Goal: Task Accomplishment & Management: Use online tool/utility

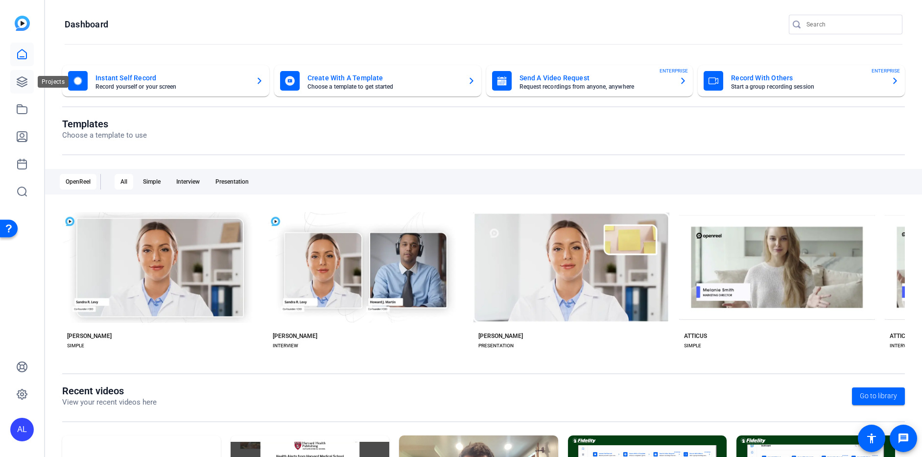
click at [21, 78] on icon at bounding box center [22, 82] width 12 height 12
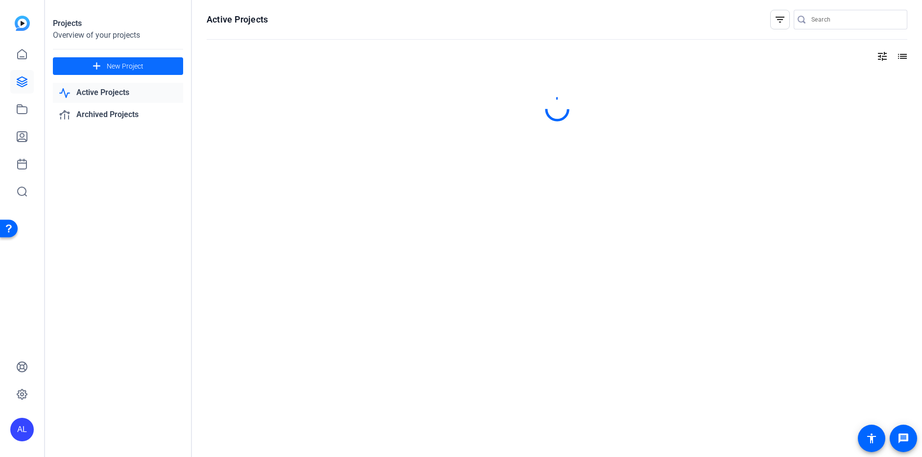
click at [108, 62] on span "New Project" at bounding box center [125, 66] width 37 height 10
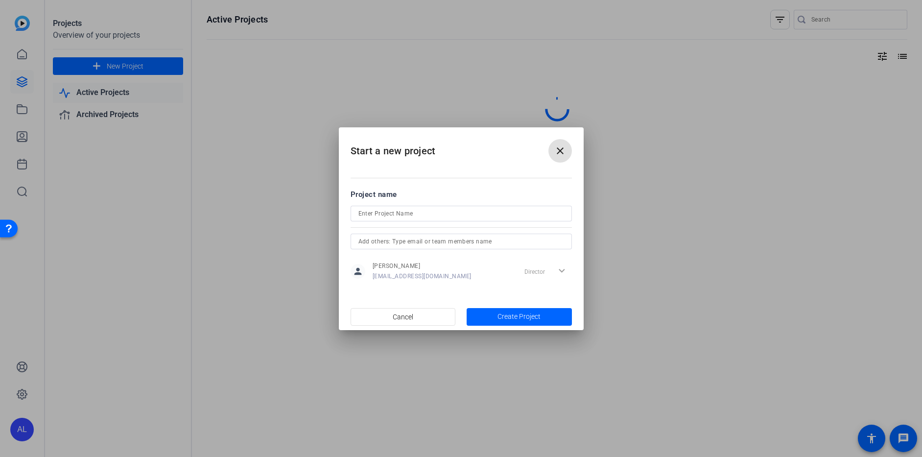
drag, startPoint x: 428, startPoint y: 214, endPoint x: 428, endPoint y: 208, distance: 6.4
click at [428, 213] on input at bounding box center [461, 214] width 206 height 12
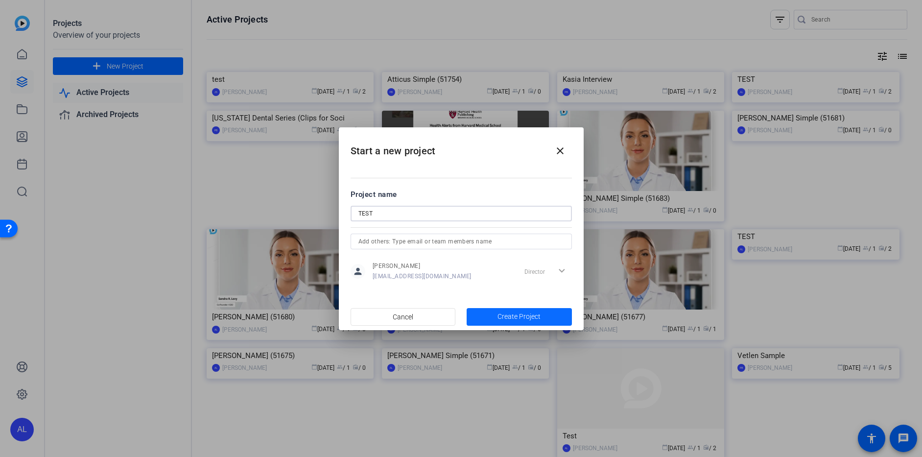
type input "TEST"
click at [561, 317] on span "button" at bounding box center [519, 317] width 105 height 24
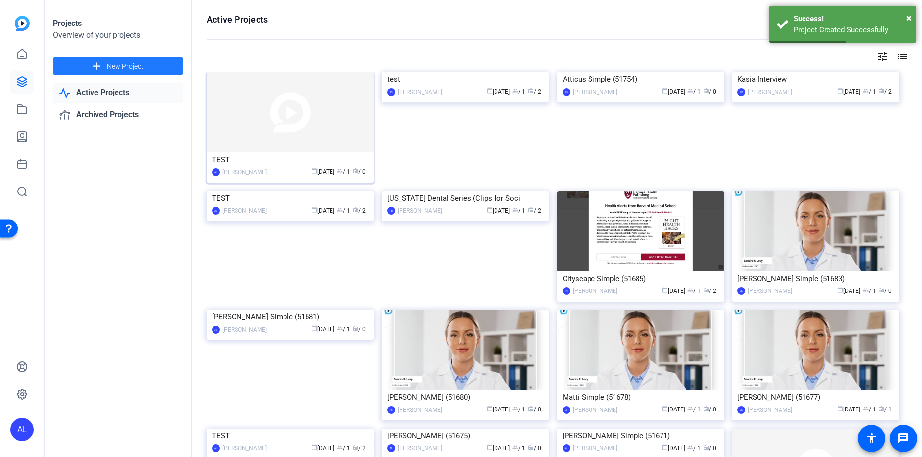
click at [265, 131] on img at bounding box center [290, 112] width 167 height 80
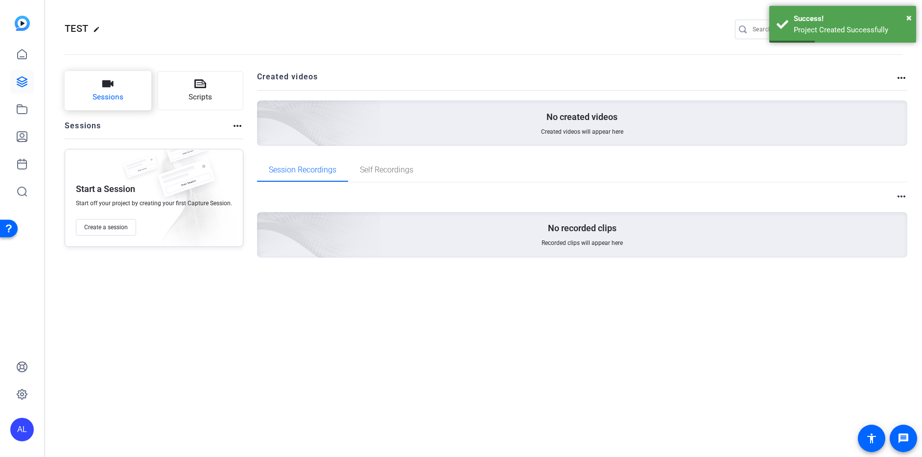
click at [100, 83] on button "Sessions" at bounding box center [108, 90] width 87 height 39
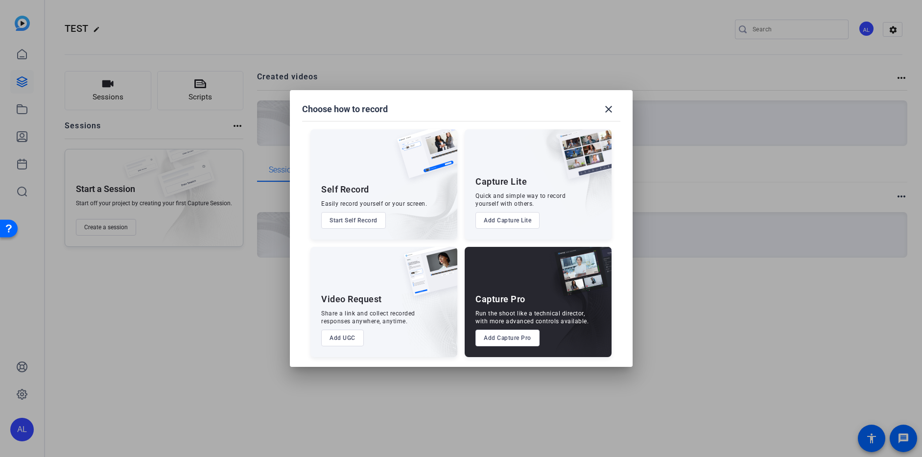
click at [356, 220] on button "Start Self Record" at bounding box center [353, 220] width 65 height 17
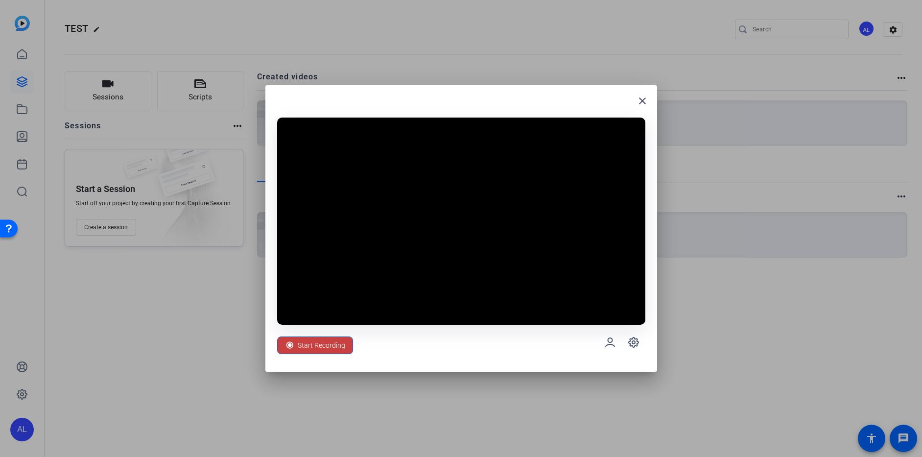
click at [330, 347] on span "Start Recording" at bounding box center [321, 345] width 47 height 19
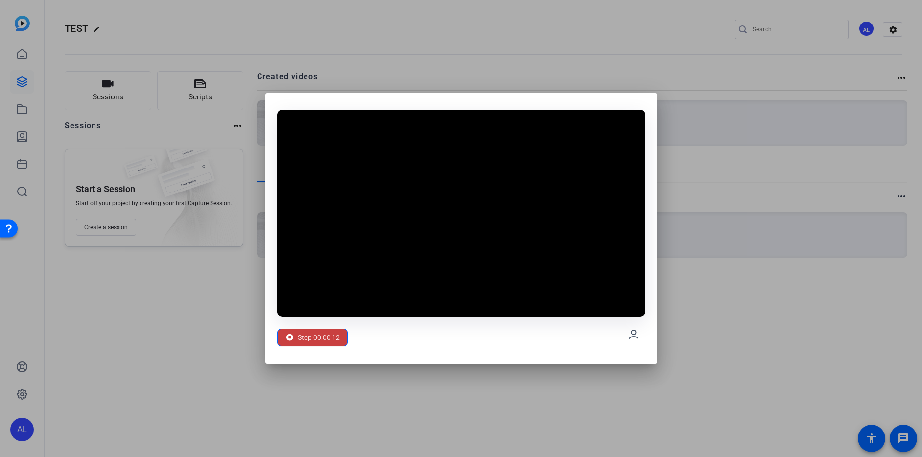
click at [322, 336] on span "Stop 00:00:12" at bounding box center [319, 337] width 42 height 19
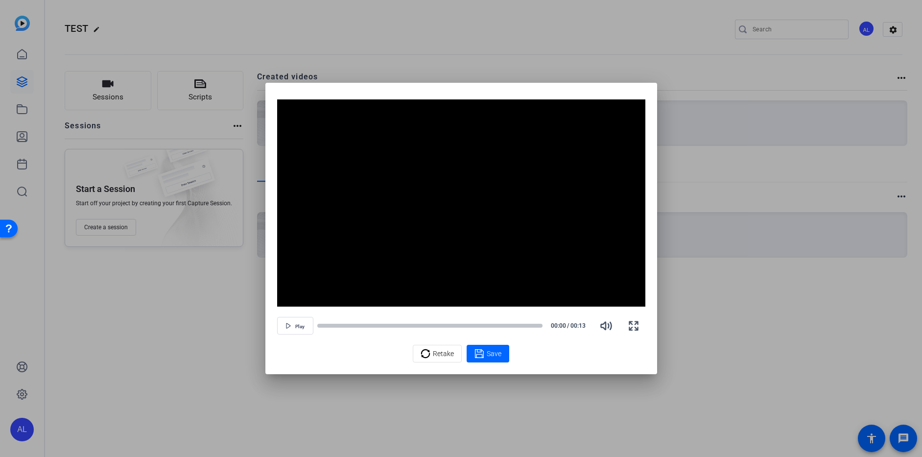
drag, startPoint x: 486, startPoint y: 352, endPoint x: 487, endPoint y: 347, distance: 5.4
click at [487, 350] on span "Save" at bounding box center [494, 354] width 15 height 10
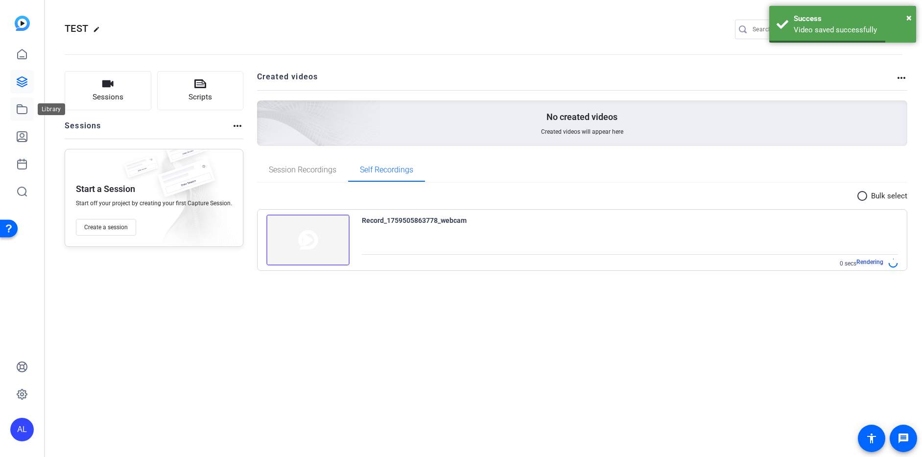
click at [24, 108] on icon at bounding box center [22, 109] width 12 height 12
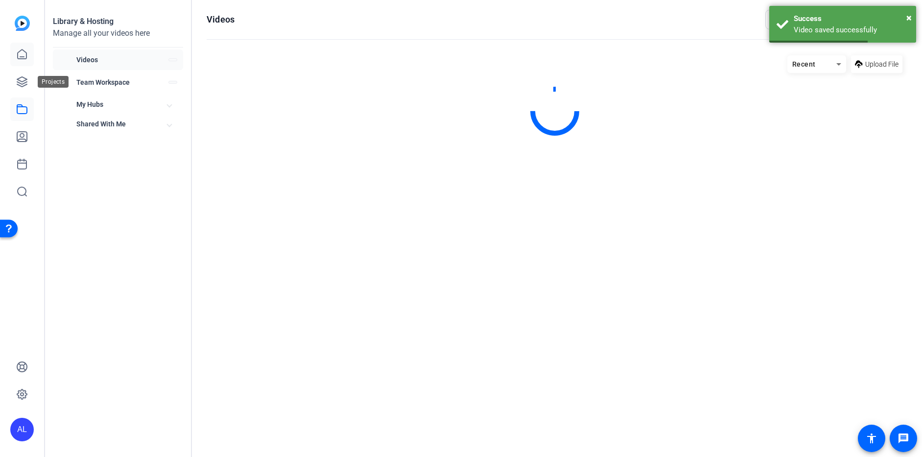
click at [21, 57] on icon at bounding box center [22, 54] width 12 height 12
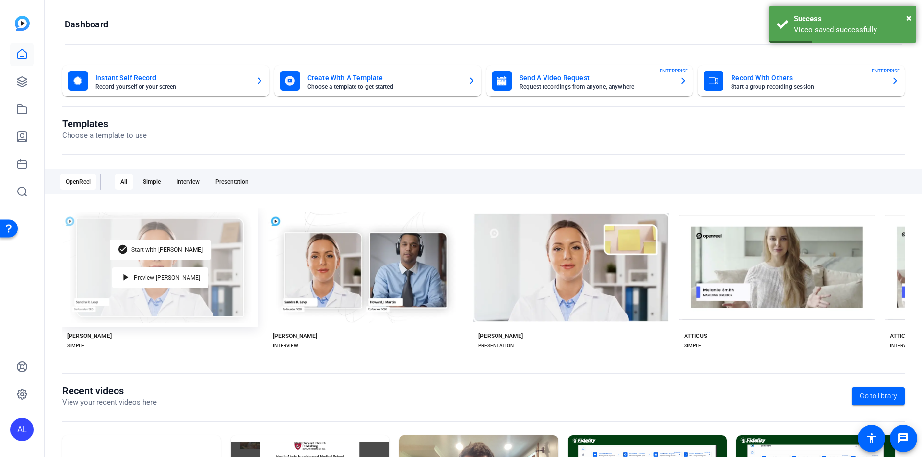
click at [226, 267] on div "check_circle Start with Matti play_arrow Preview Matti" at bounding box center [160, 267] width 196 height 119
click at [163, 275] on span "Preview [PERSON_NAME]" at bounding box center [167, 278] width 67 height 6
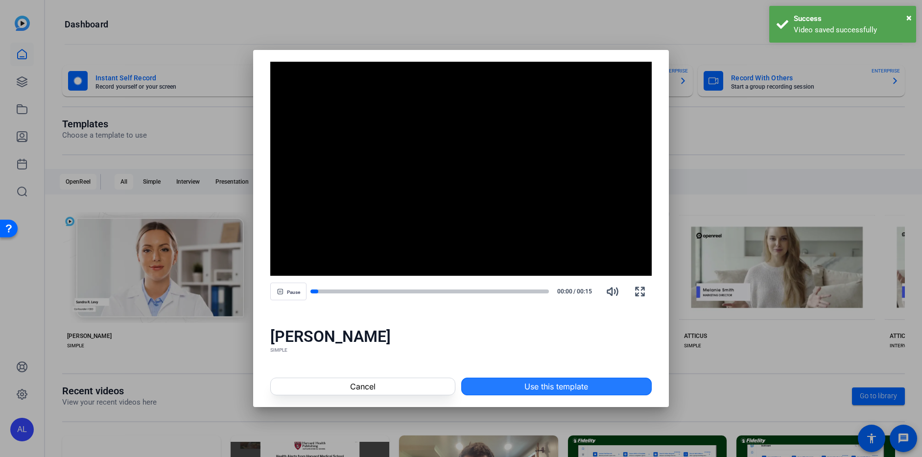
click at [599, 384] on span at bounding box center [557, 387] width 190 height 24
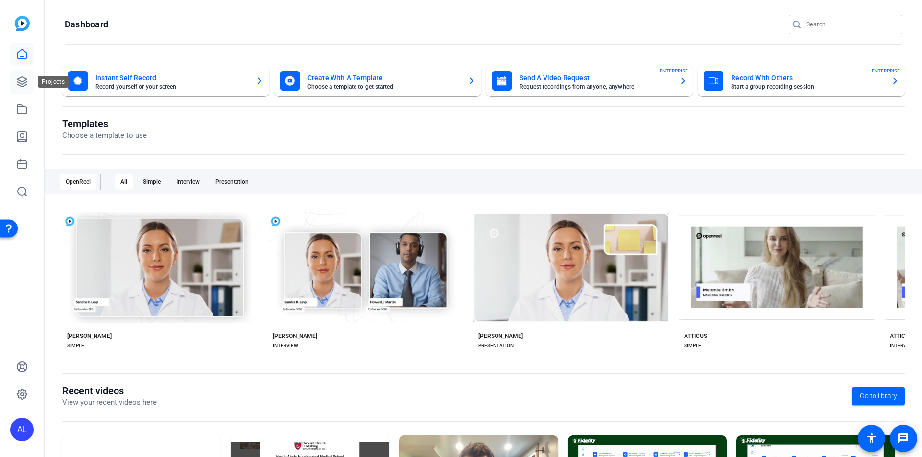
click at [27, 84] on icon at bounding box center [22, 82] width 12 height 12
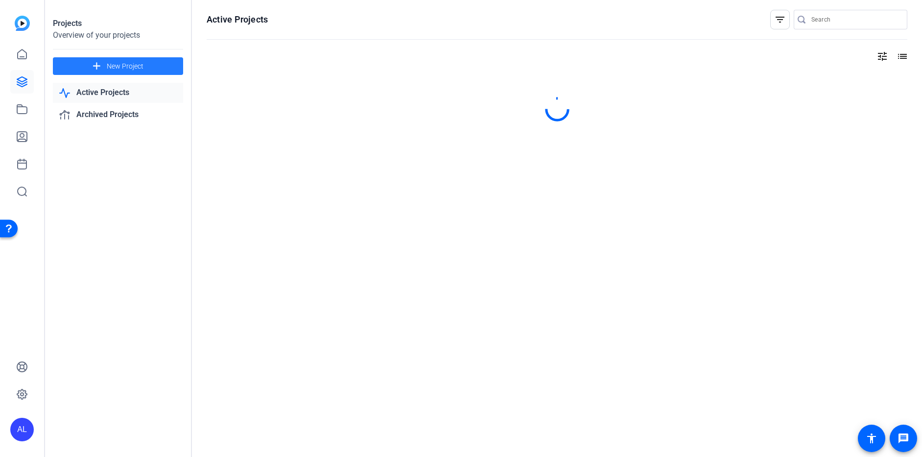
click at [142, 72] on span at bounding box center [118, 66] width 130 height 24
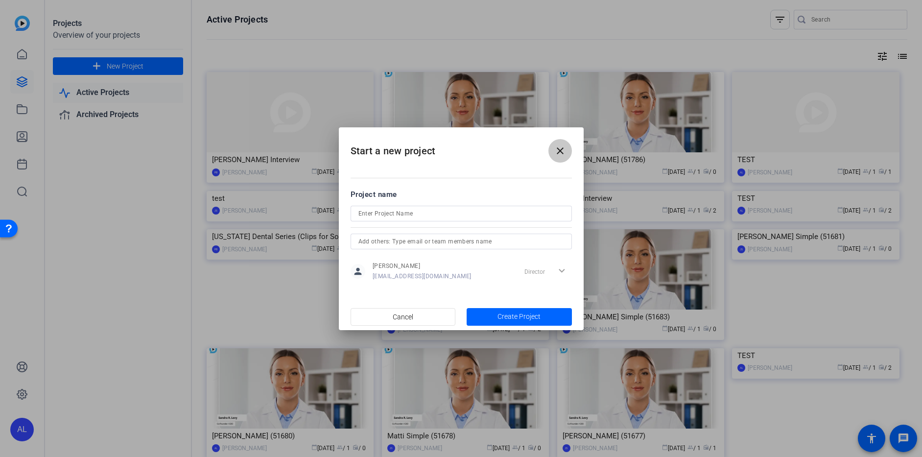
click at [562, 152] on mat-icon "close" at bounding box center [560, 151] width 12 height 12
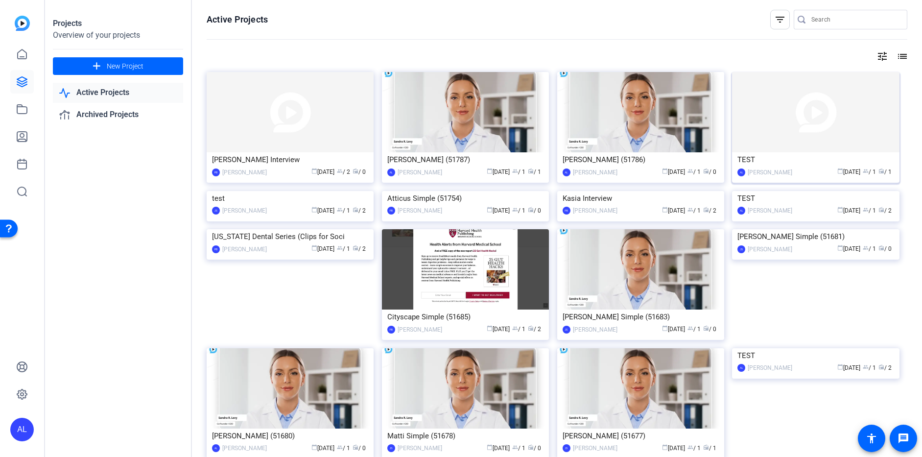
click at [763, 169] on div "Alexis Leon" at bounding box center [770, 172] width 45 height 10
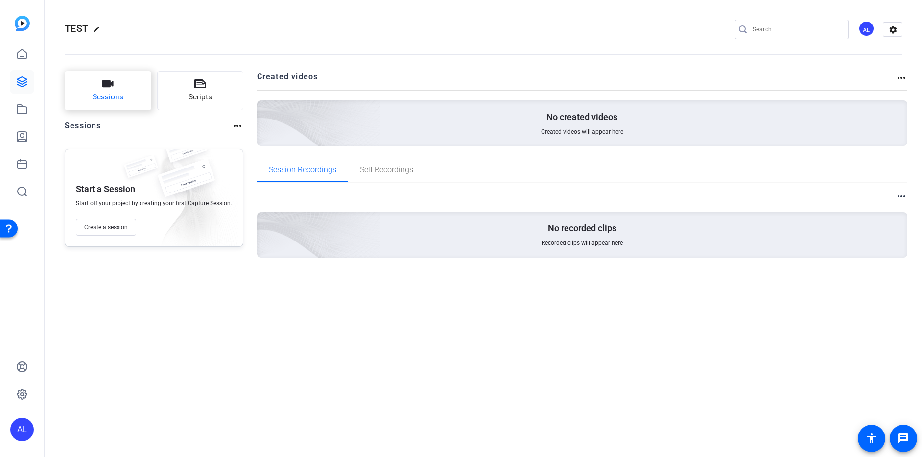
click at [91, 94] on button "Sessions" at bounding box center [108, 90] width 87 height 39
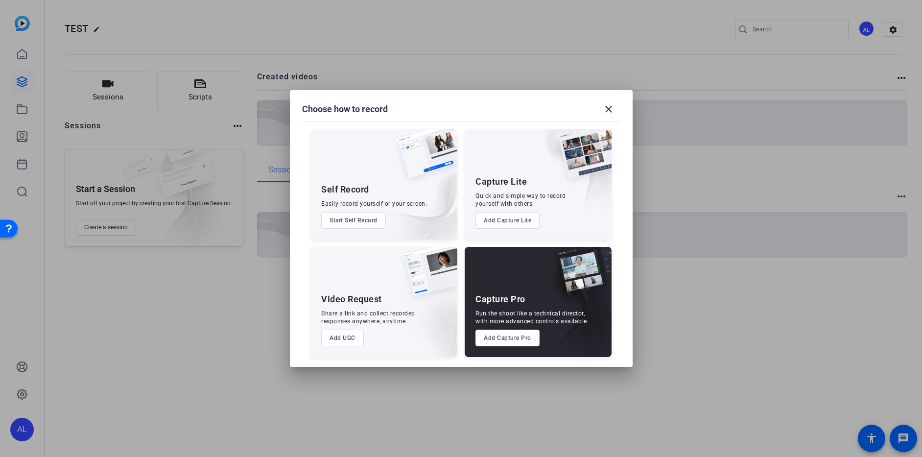
click at [339, 338] on button "Add UGC" at bounding box center [342, 338] width 43 height 17
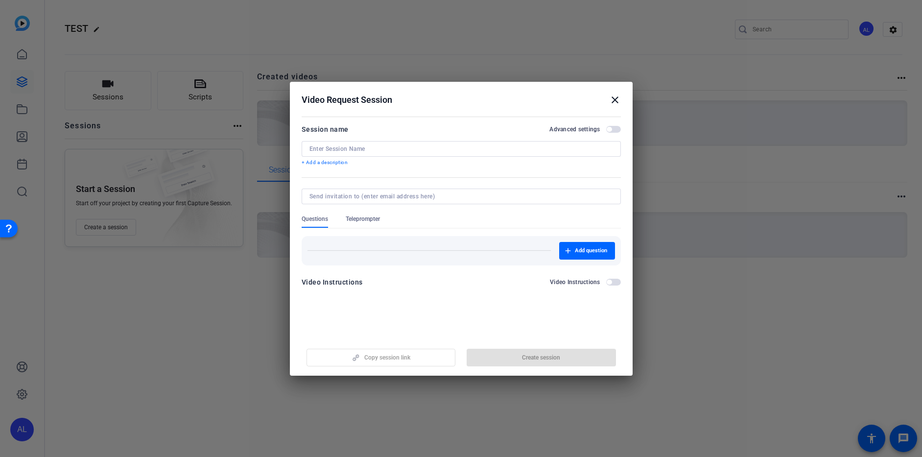
click at [389, 150] on input at bounding box center [461, 149] width 304 height 8
type input "test"
click at [572, 355] on span "button" at bounding box center [541, 358] width 149 height 24
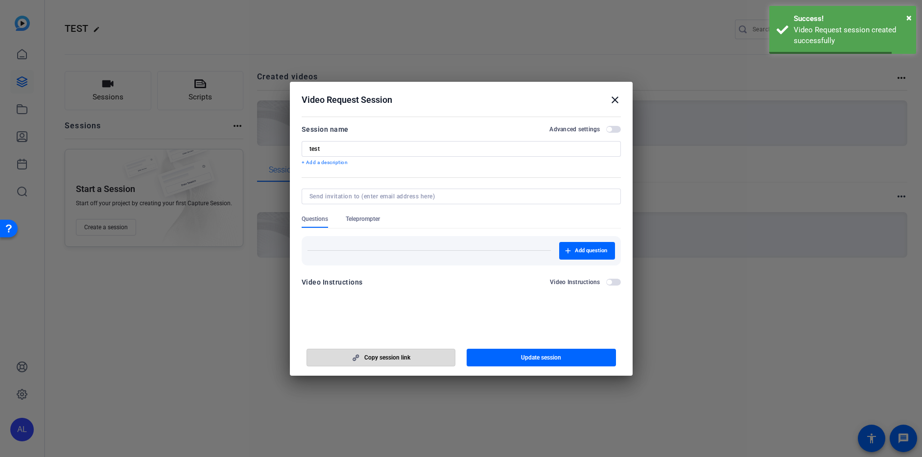
click at [412, 352] on span "button" at bounding box center [381, 358] width 148 height 24
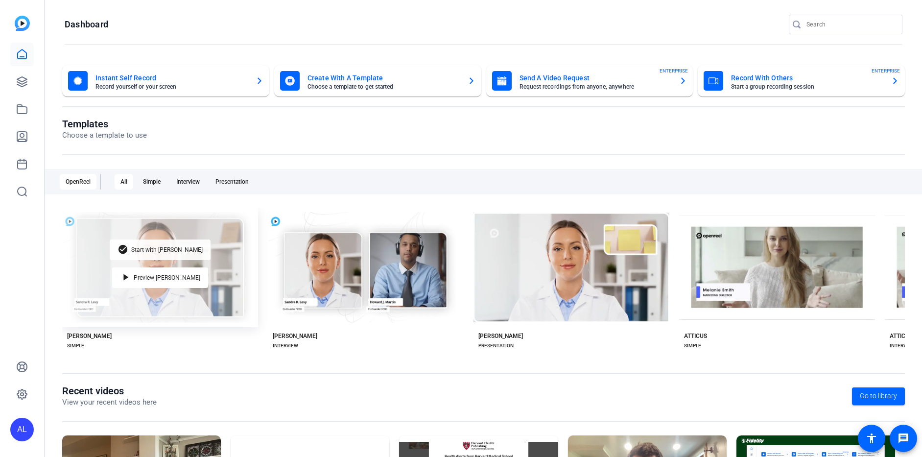
click at [184, 257] on div "check_circle Start with [PERSON_NAME]" at bounding box center [160, 249] width 101 height 21
